Goal: Information Seeking & Learning: Learn about a topic

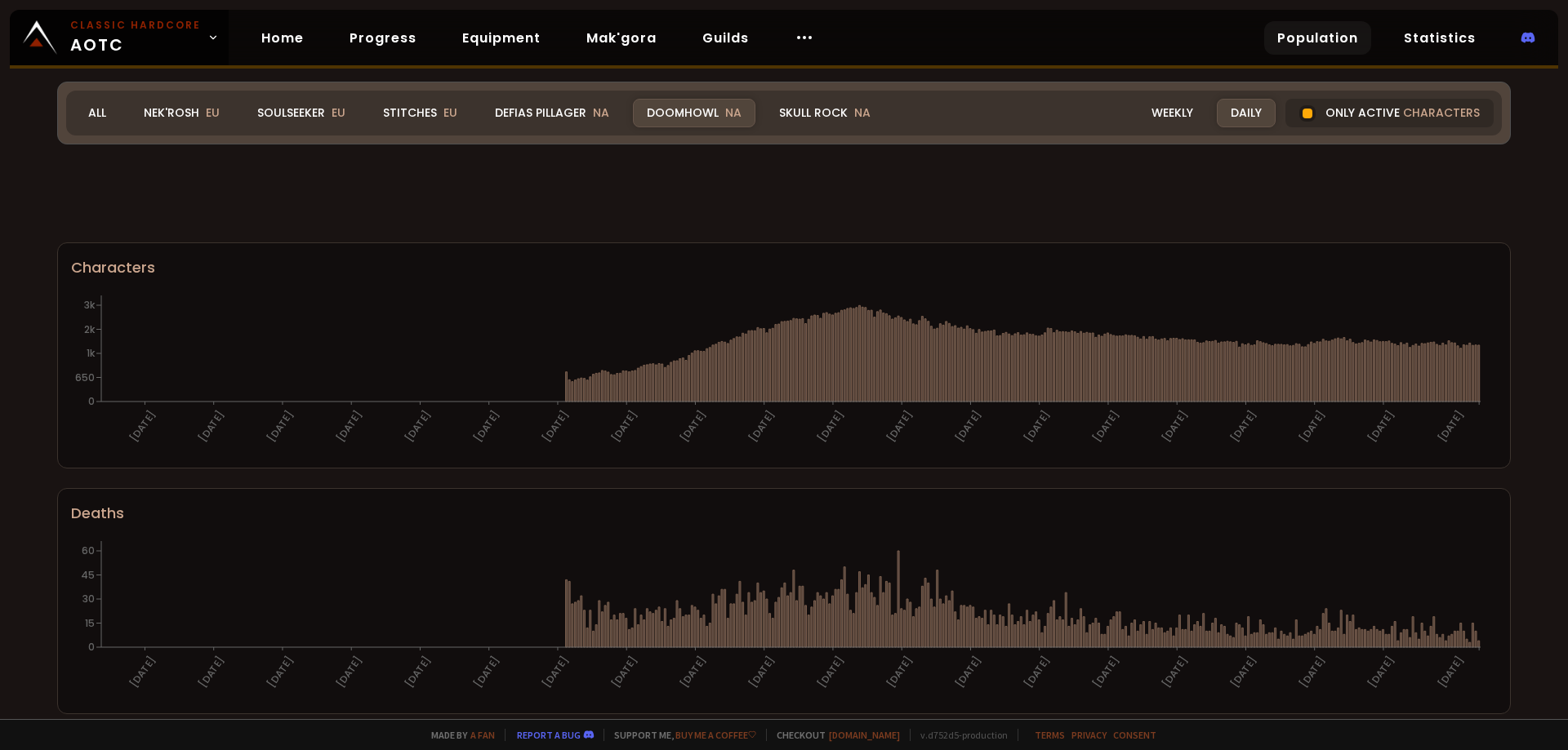
scroll to position [915, 0]
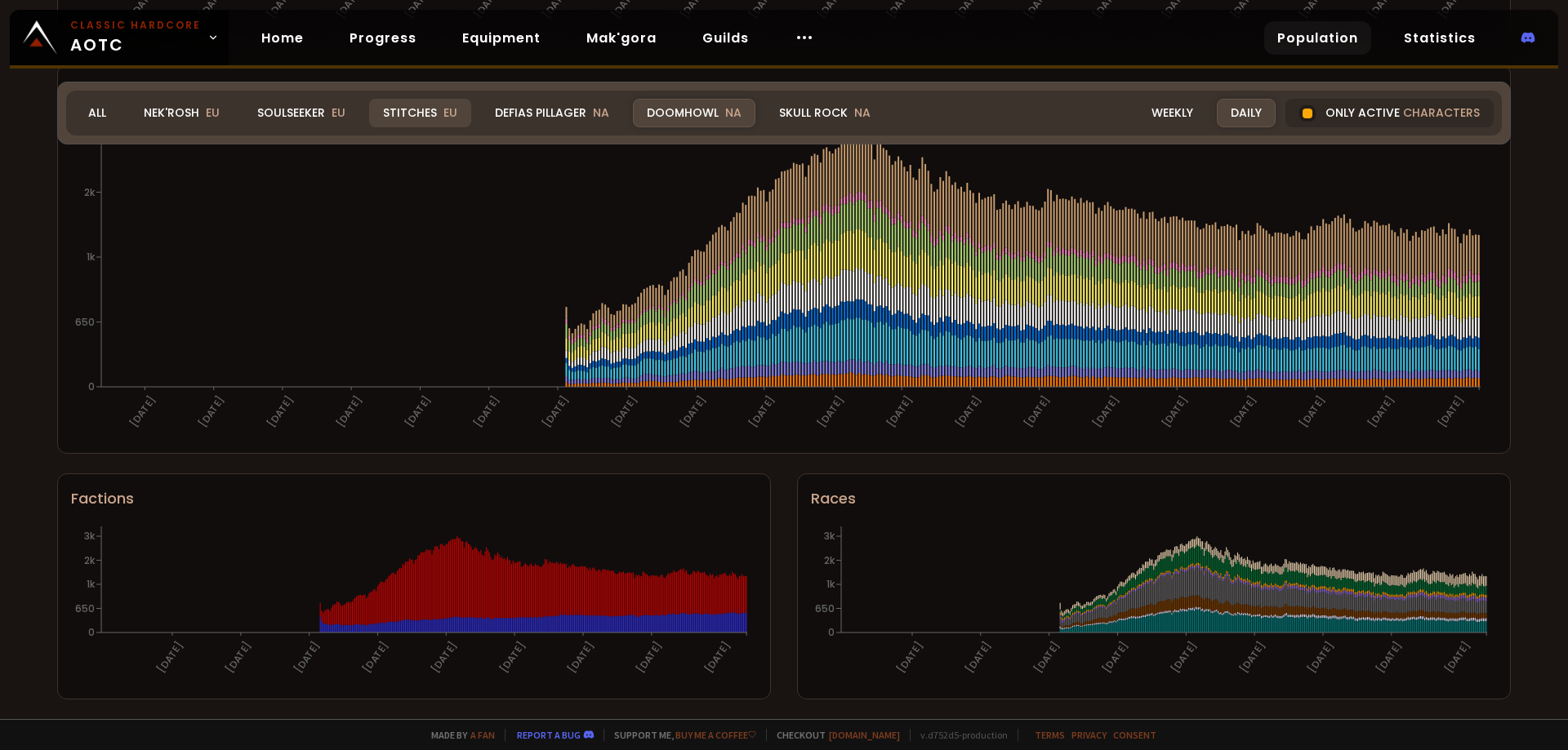
click at [413, 118] on div "Stitches EU" at bounding box center [419, 113] width 102 height 29
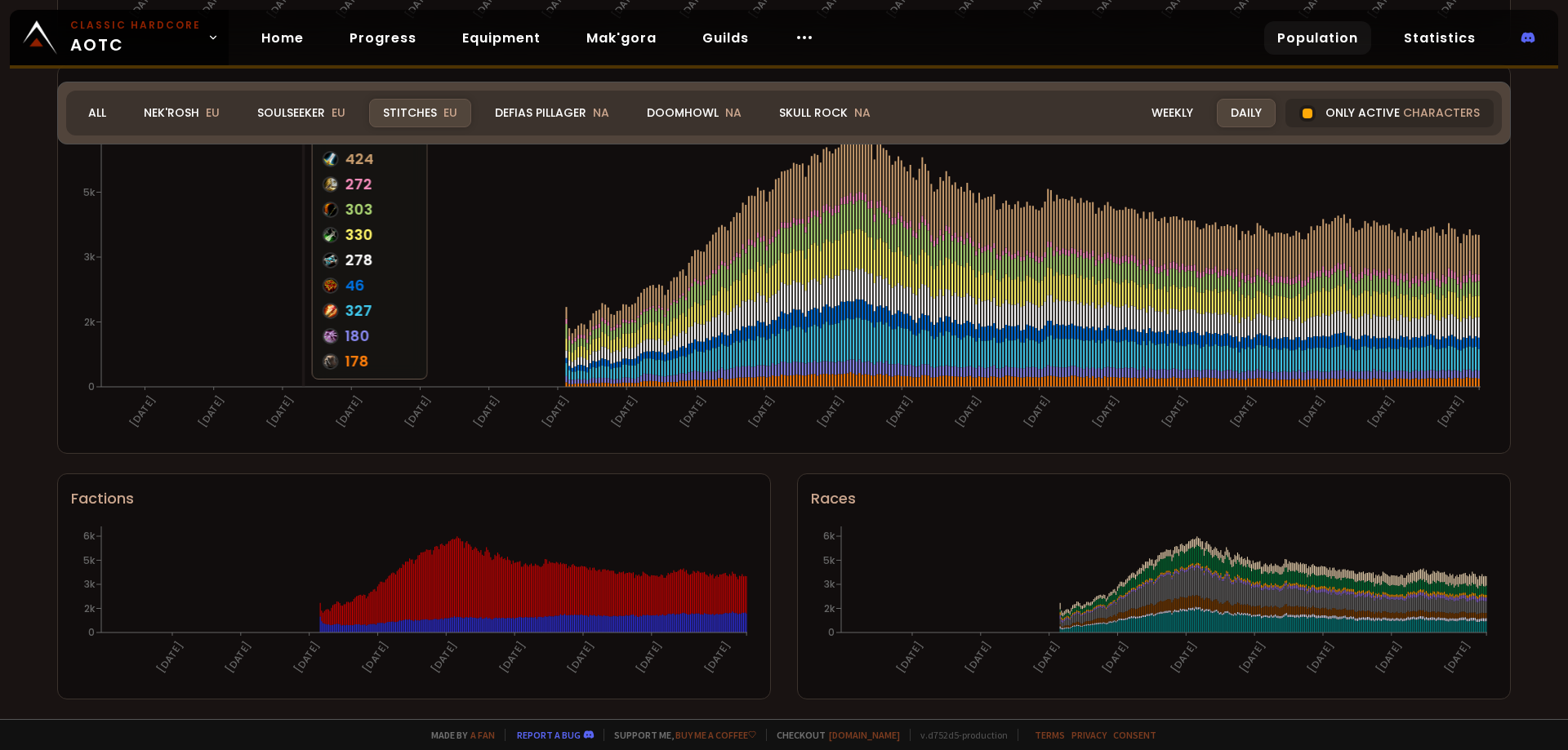
click at [413, 111] on div "Stitches EU" at bounding box center [419, 113] width 102 height 29
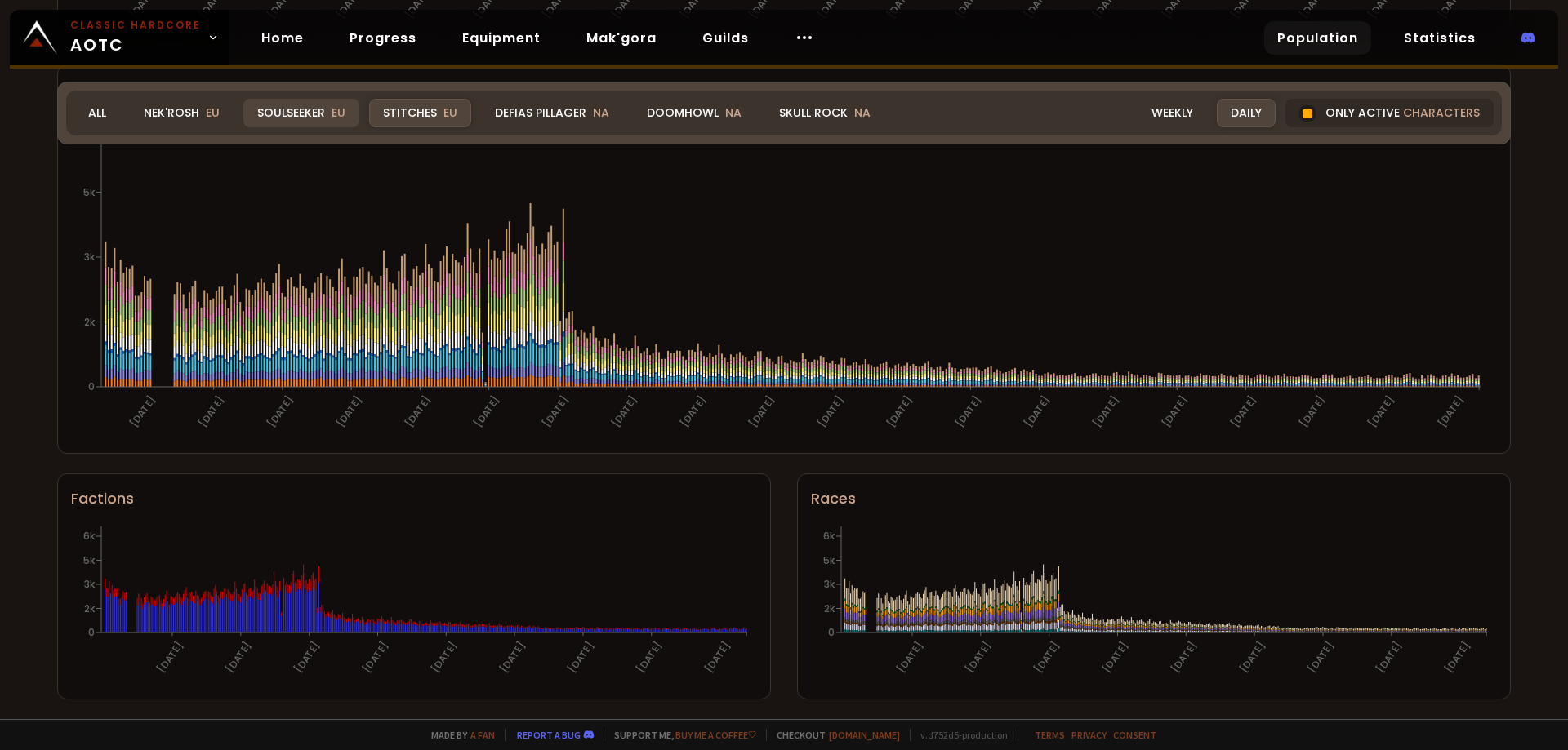
click at [304, 110] on div "Soulseeker EU" at bounding box center [301, 113] width 116 height 29
click at [188, 111] on div "Nek'Rosh EU" at bounding box center [182, 113] width 104 height 29
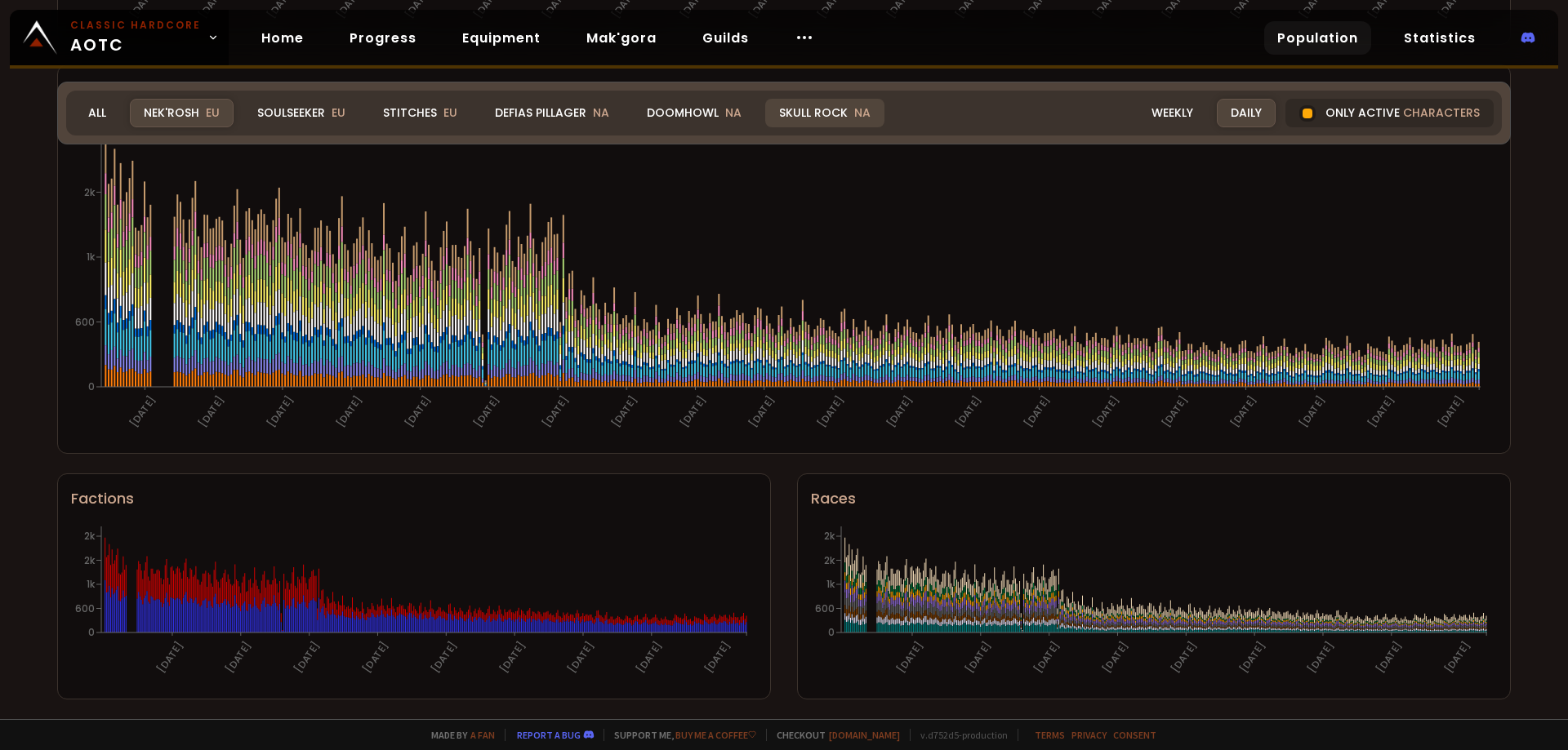
click at [839, 116] on div "Skull Rock NA" at bounding box center [825, 113] width 119 height 29
click at [682, 106] on div "Doomhowl NA" at bounding box center [694, 113] width 122 height 29
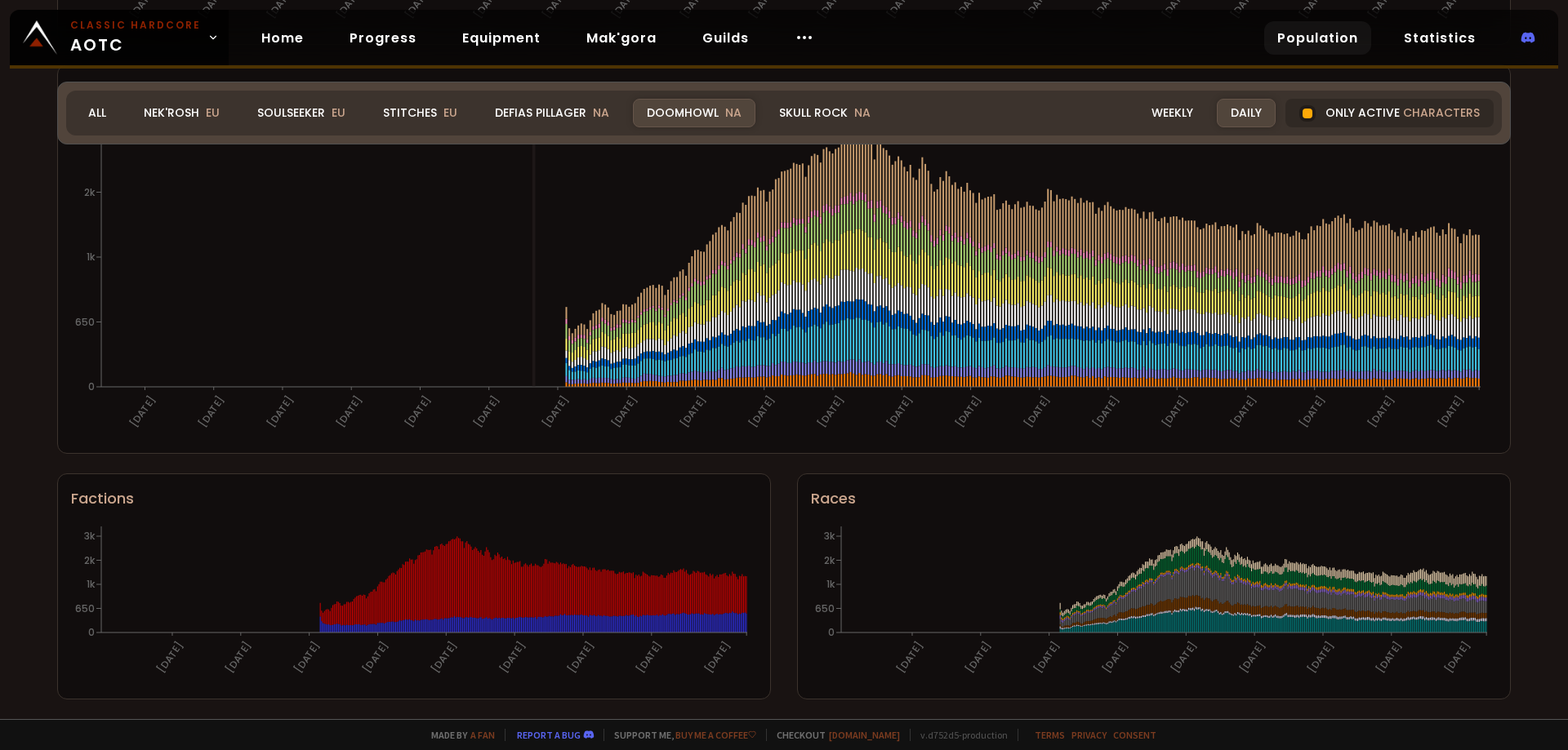
drag, startPoint x: 548, startPoint y: 231, endPoint x: 528, endPoint y: 277, distance: 50.2
click at [530, 289] on icon "[DATE] [DATE] [DATE] [DATE] [DATE] [DATE] [DATE] [DATE] [DATE] [DATE] [DATE] [D…" at bounding box center [777, 277] width 1413 height 327
